Goal: Complete application form

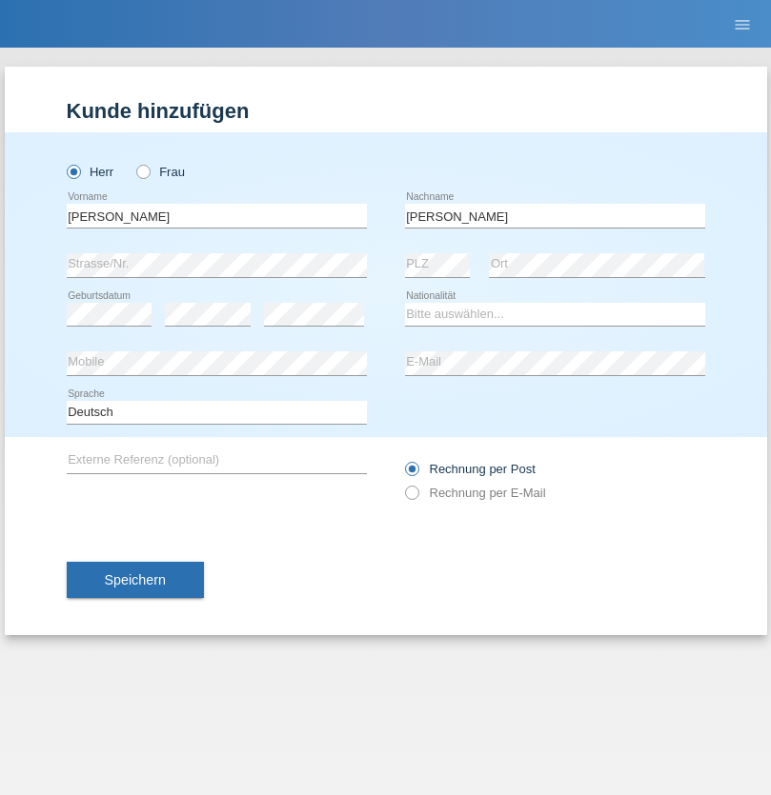
type input "[PERSON_NAME]"
select select "CH"
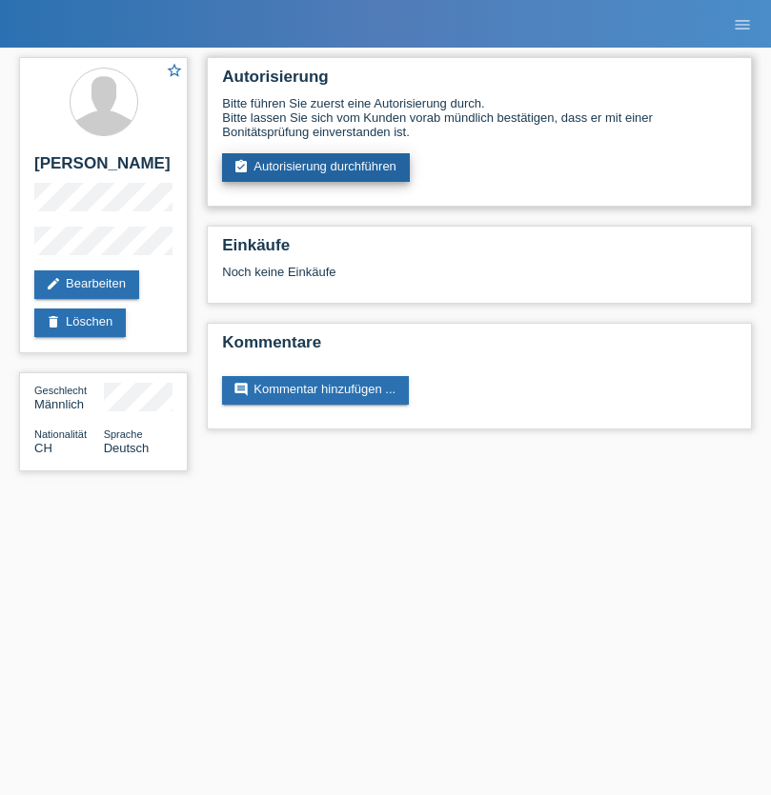
click at [316, 168] on link "assignment_turned_in Autorisierung durchführen" at bounding box center [316, 167] width 188 height 29
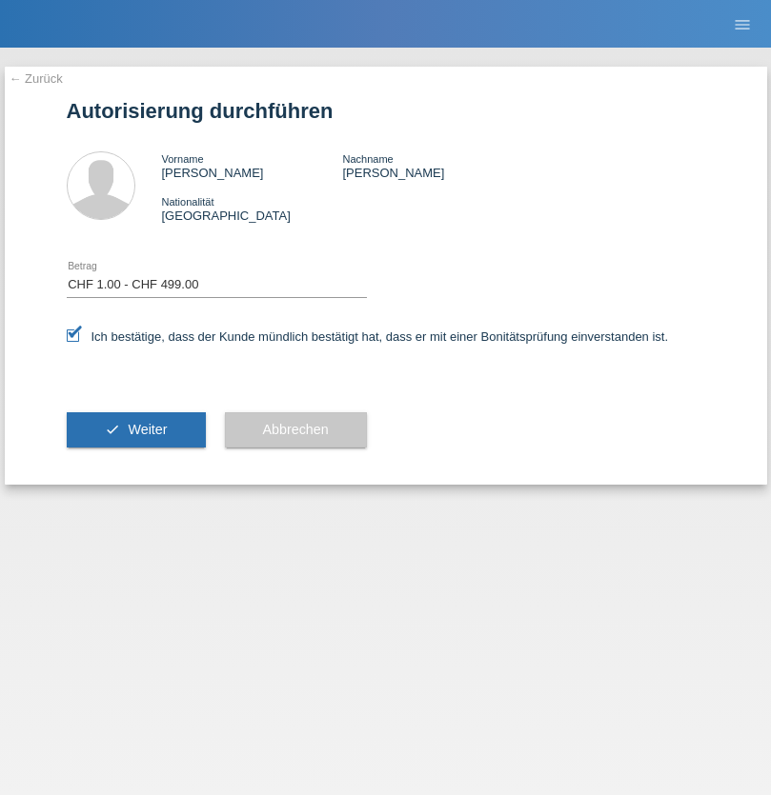
select select "1"
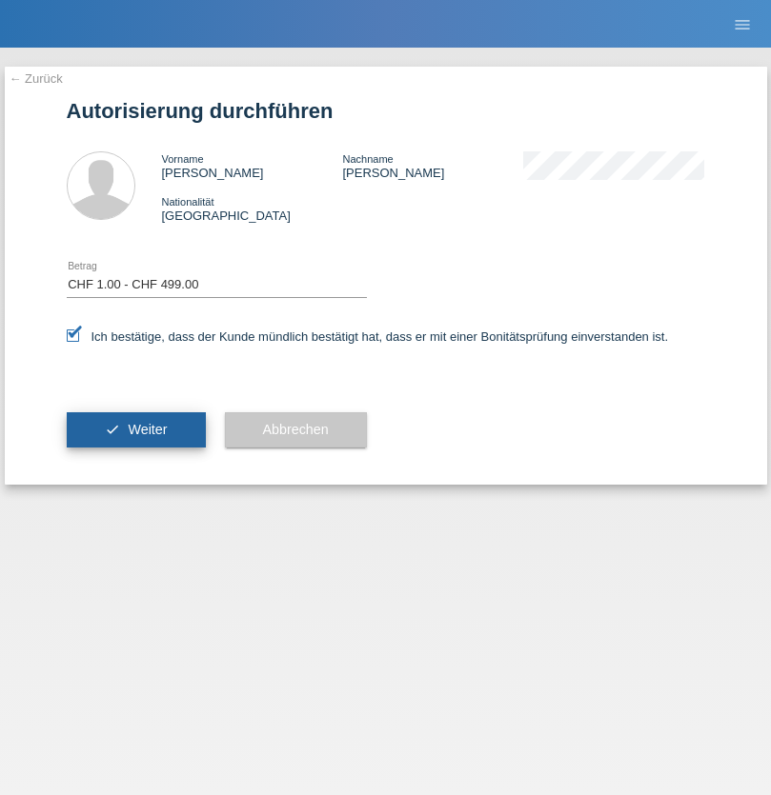
click at [135, 430] on span "Weiter" at bounding box center [147, 429] width 39 height 15
